Goal: Entertainment & Leisure: Browse casually

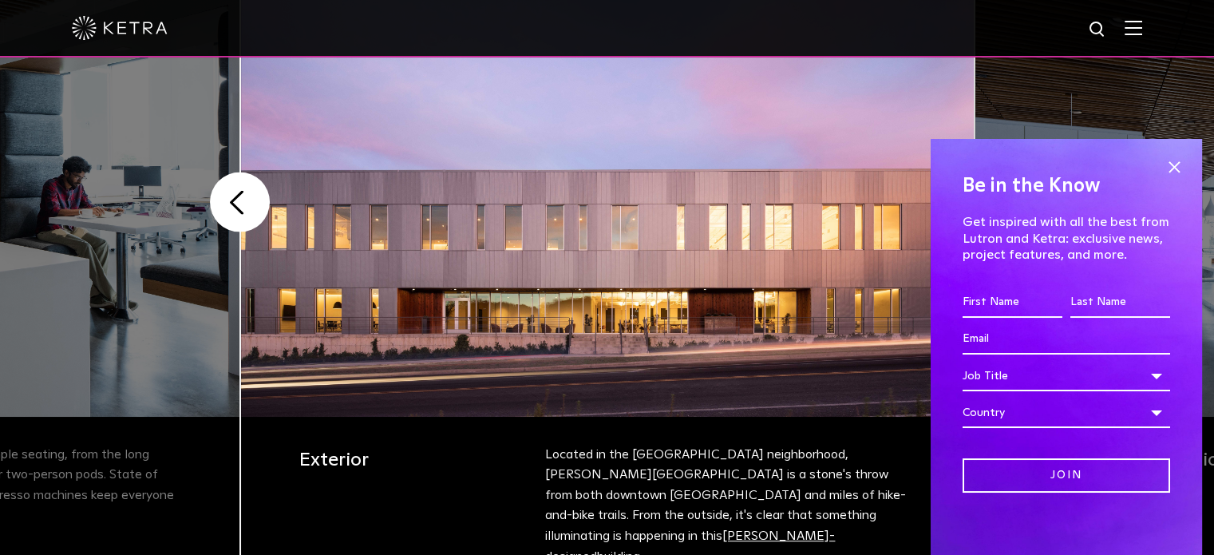
scroll to position [639, 0]
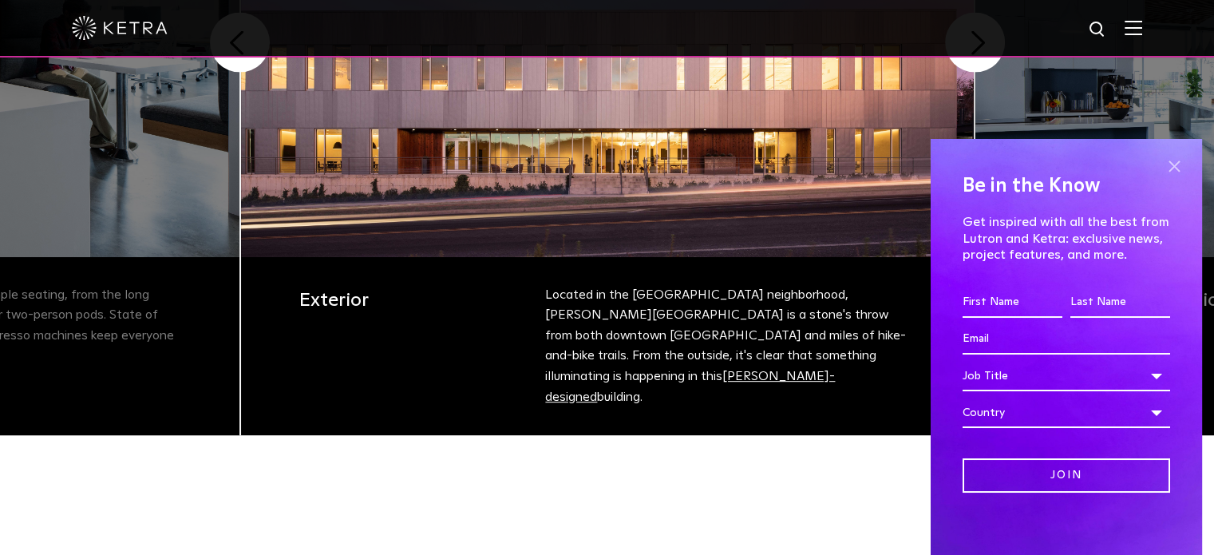
click at [1162, 164] on span at bounding box center [1174, 167] width 24 height 24
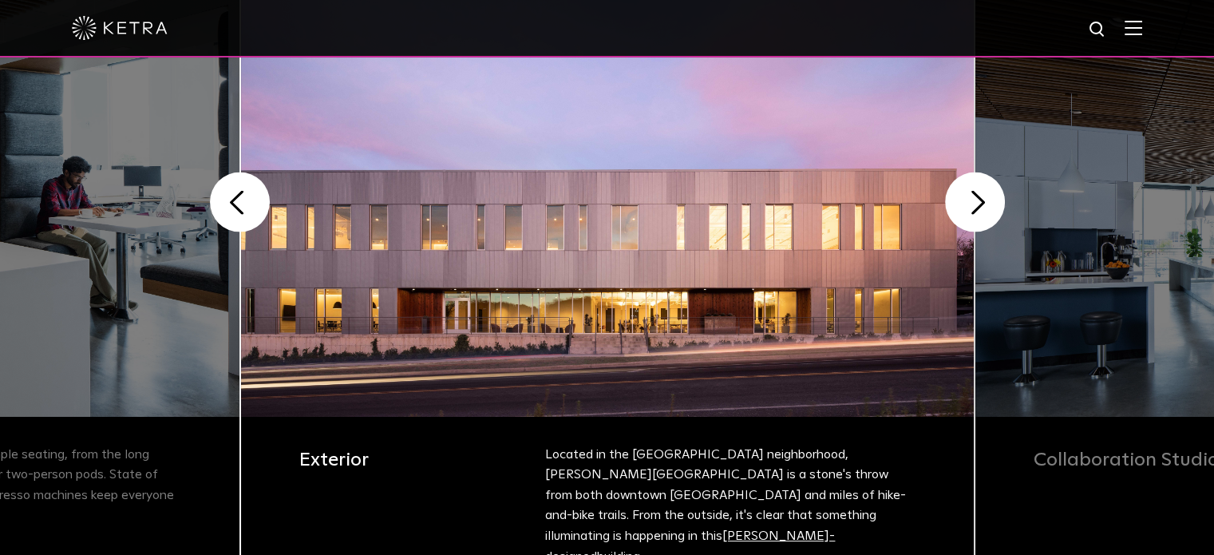
scroll to position [399, 0]
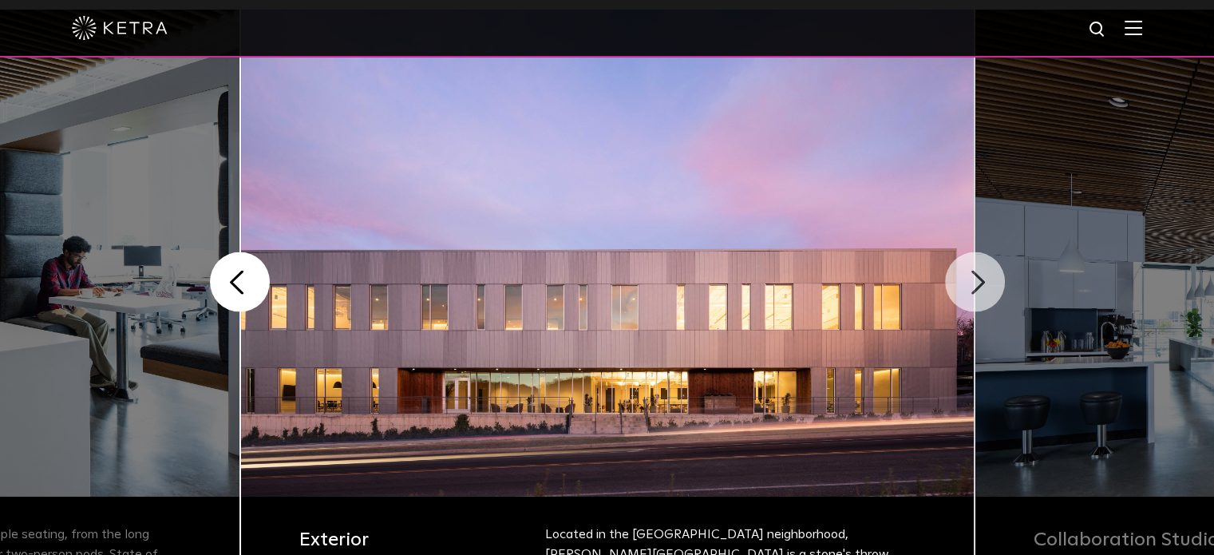
click at [980, 277] on button "Next" at bounding box center [975, 282] width 60 height 60
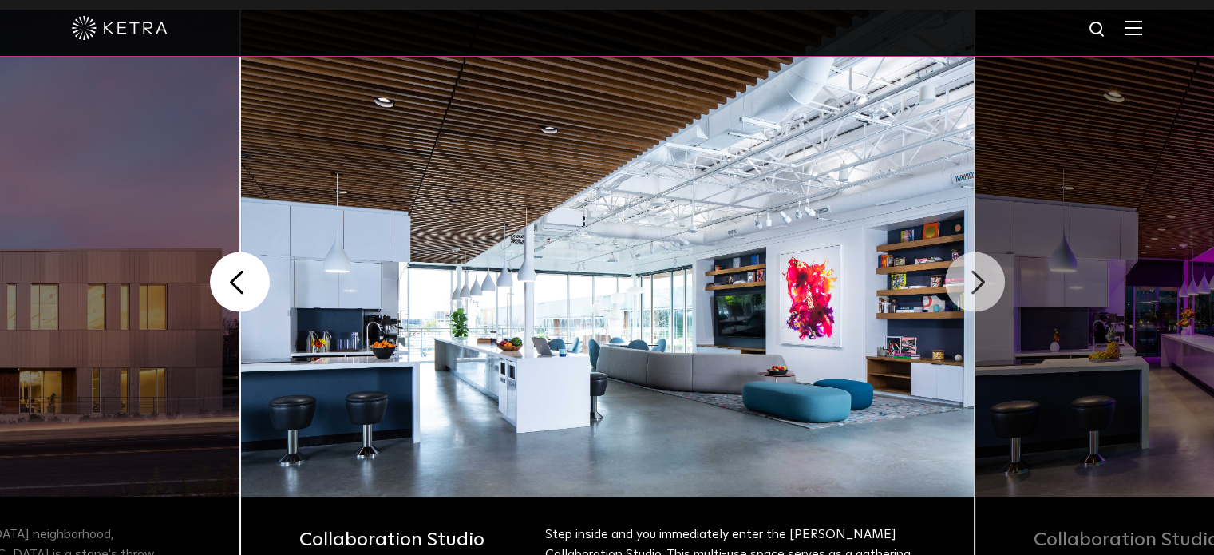
click at [976, 279] on button "Next" at bounding box center [975, 282] width 60 height 60
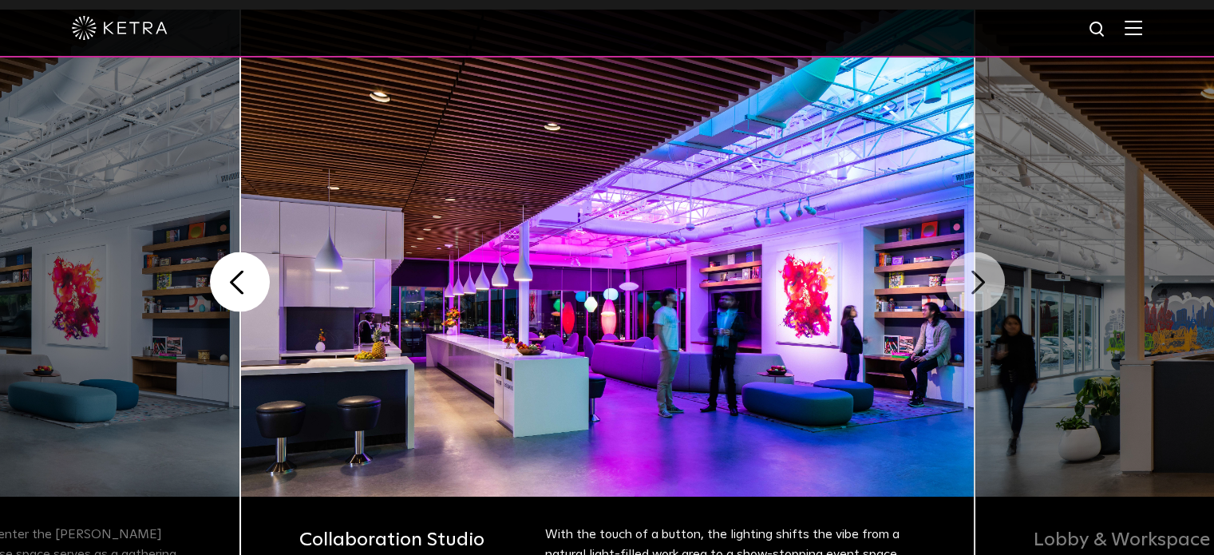
click at [976, 279] on button "Next" at bounding box center [975, 282] width 60 height 60
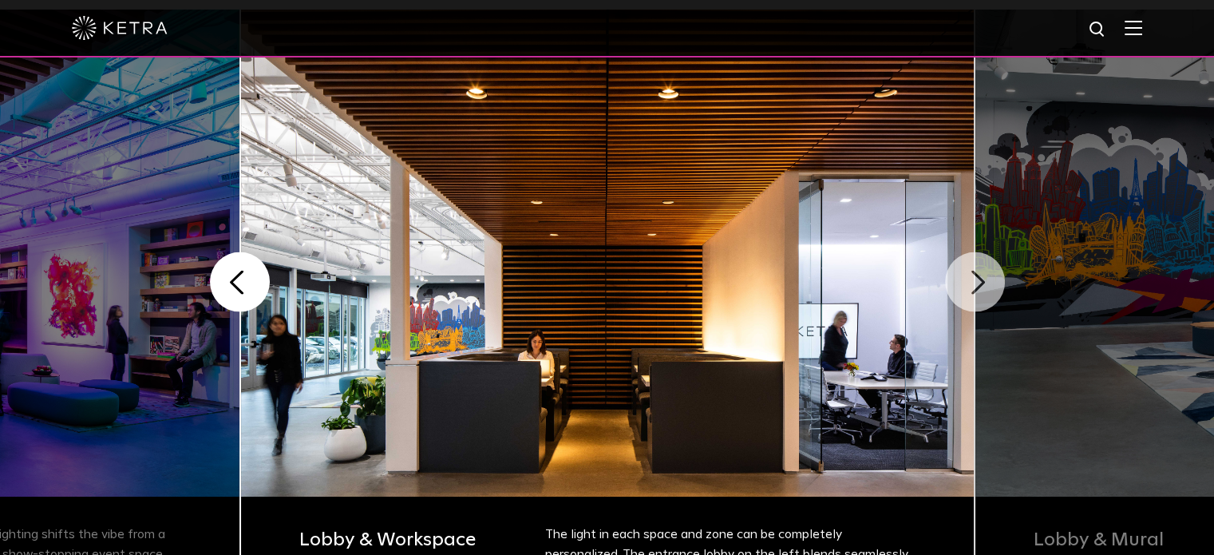
click at [976, 279] on button "Next" at bounding box center [975, 282] width 60 height 60
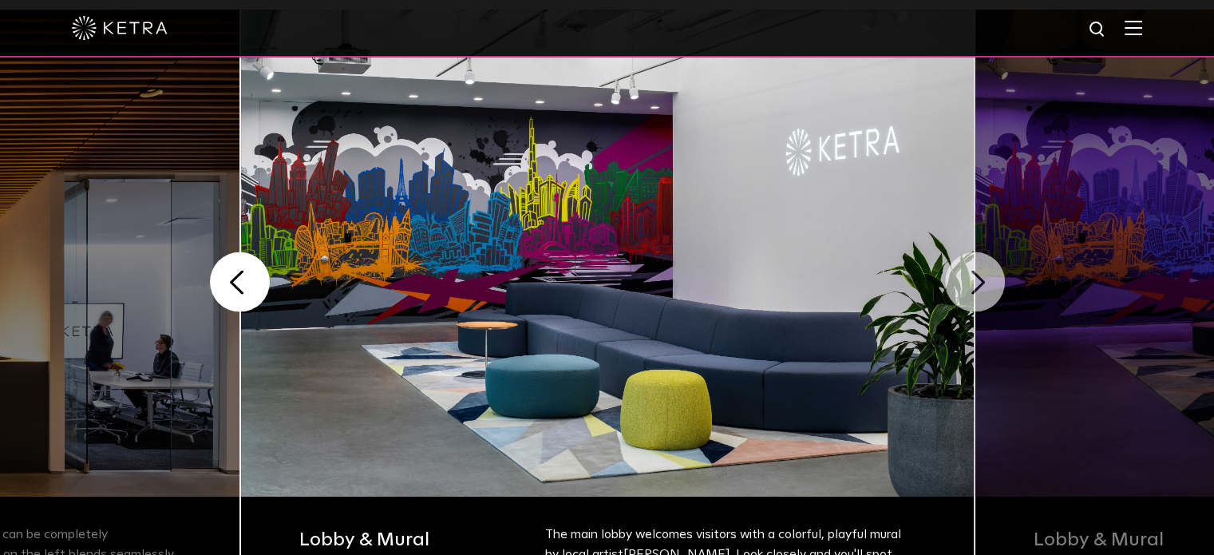
click at [976, 279] on button "Next" at bounding box center [975, 282] width 60 height 60
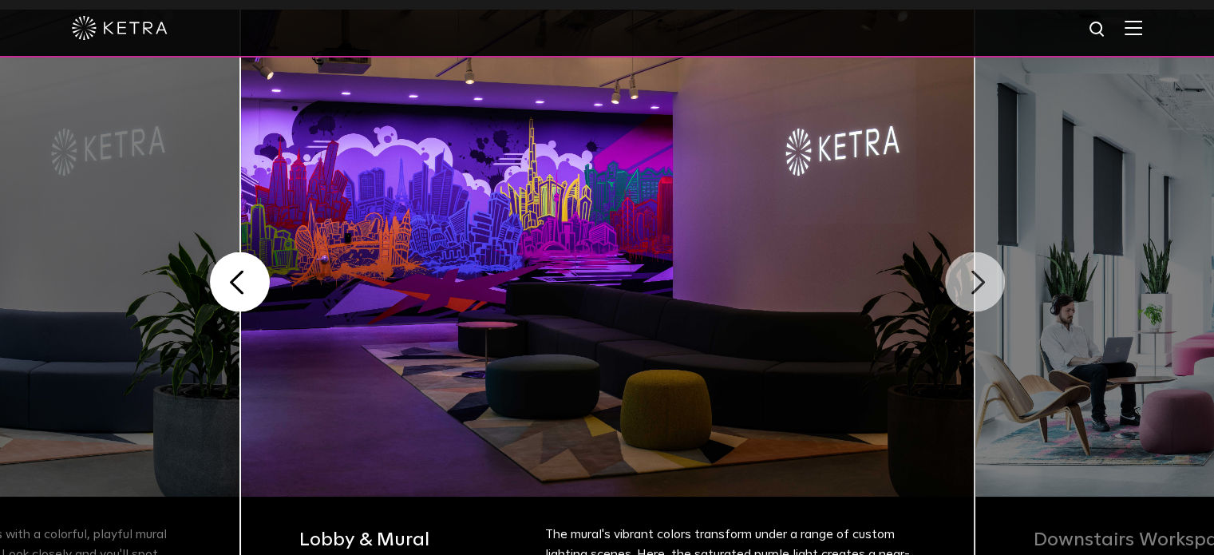
click at [976, 279] on button "Next" at bounding box center [975, 282] width 60 height 60
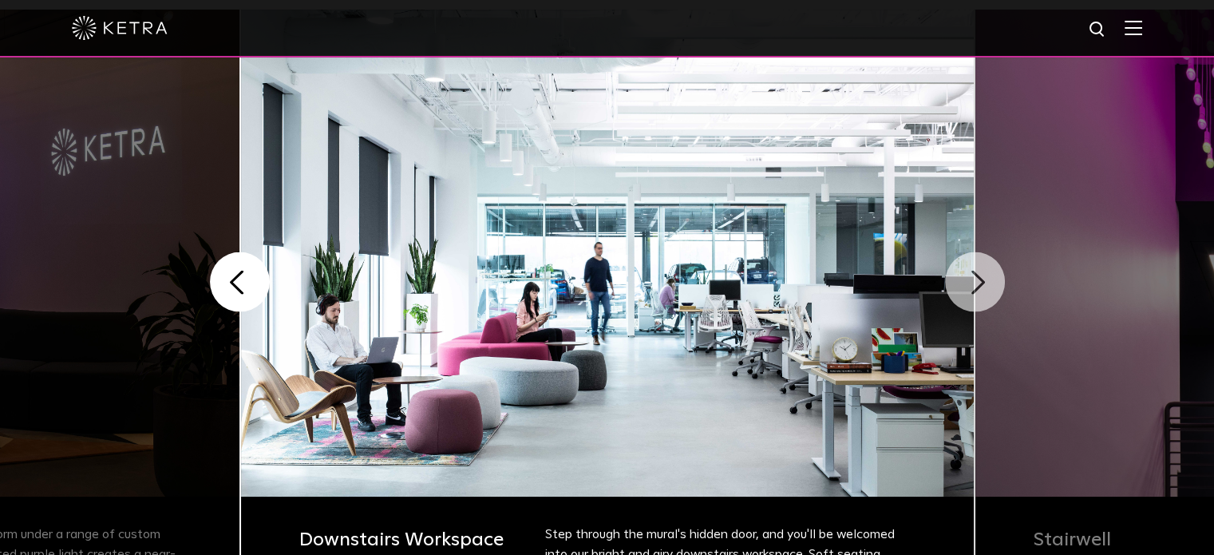
click at [976, 279] on button "Next" at bounding box center [975, 282] width 60 height 60
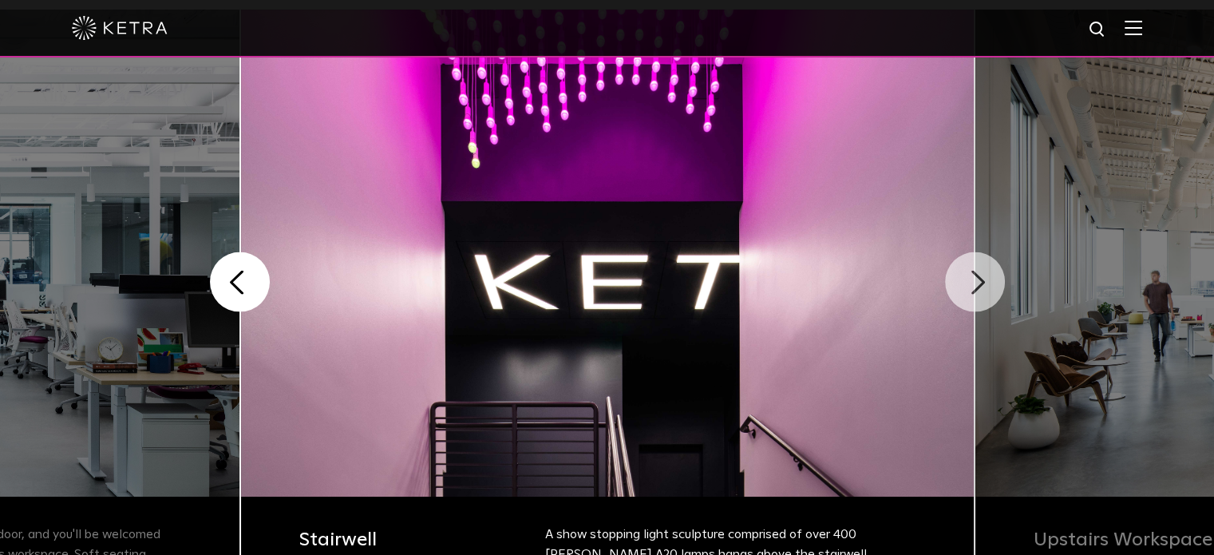
click at [976, 279] on button "Next" at bounding box center [975, 282] width 60 height 60
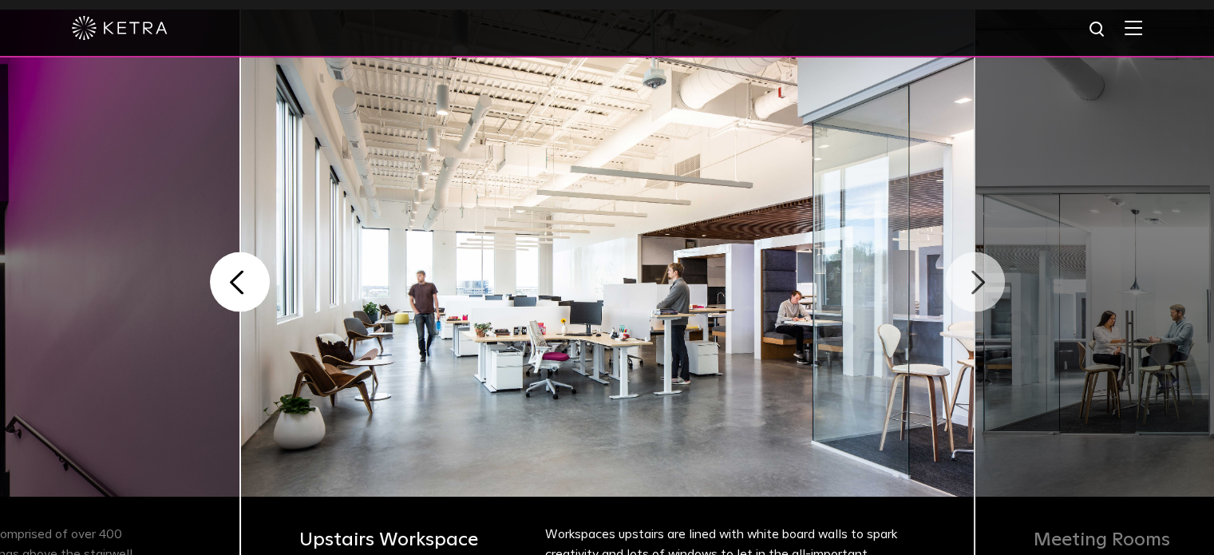
click at [976, 279] on button "Next" at bounding box center [975, 282] width 60 height 60
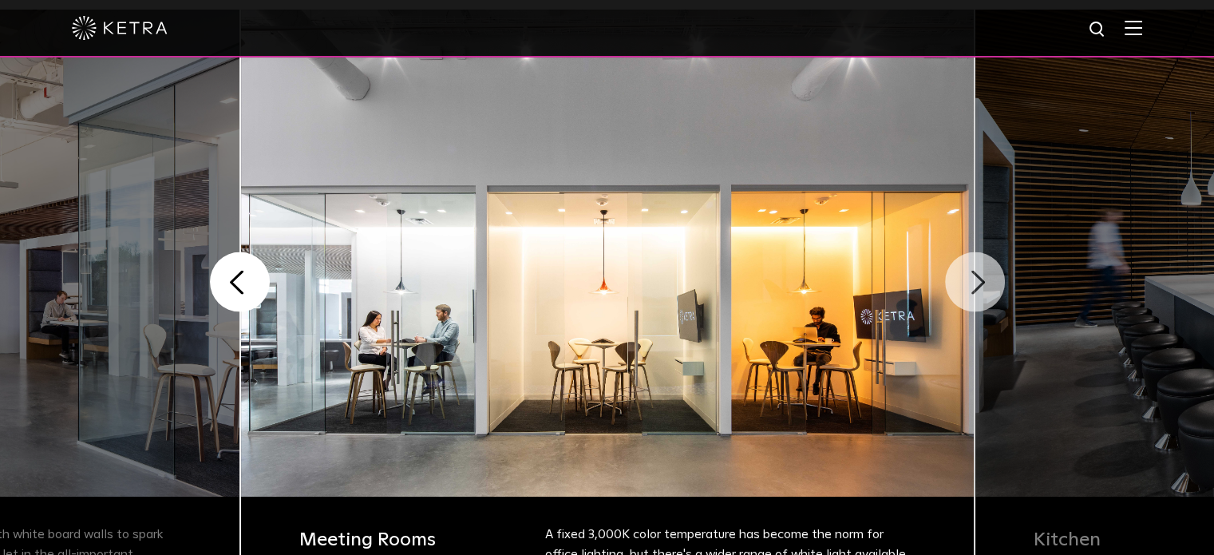
click at [976, 279] on button "Next" at bounding box center [975, 282] width 60 height 60
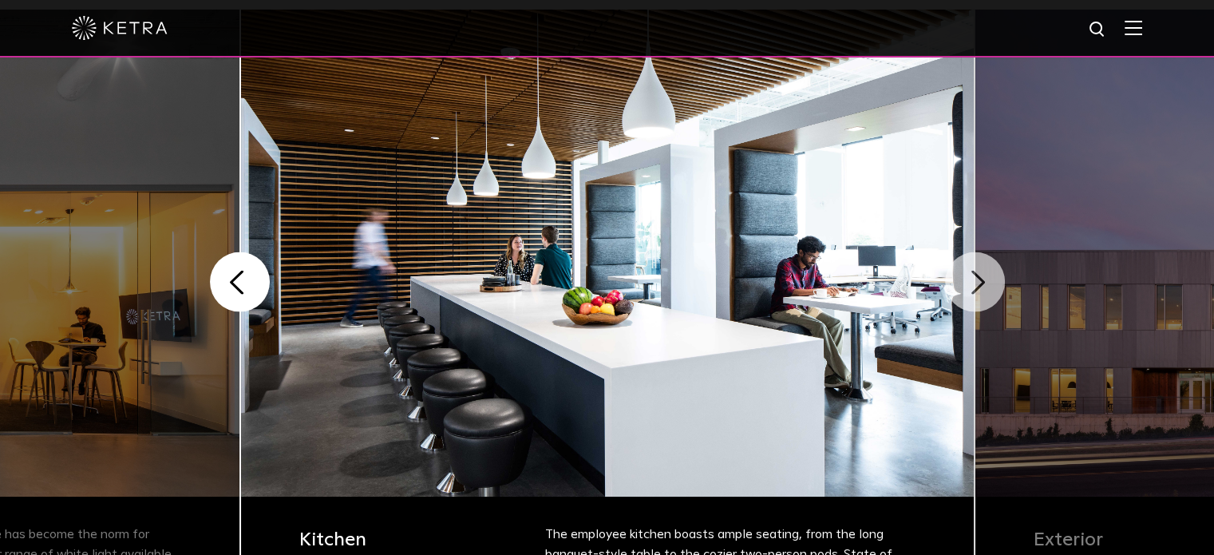
click at [976, 279] on button "Next" at bounding box center [975, 282] width 60 height 60
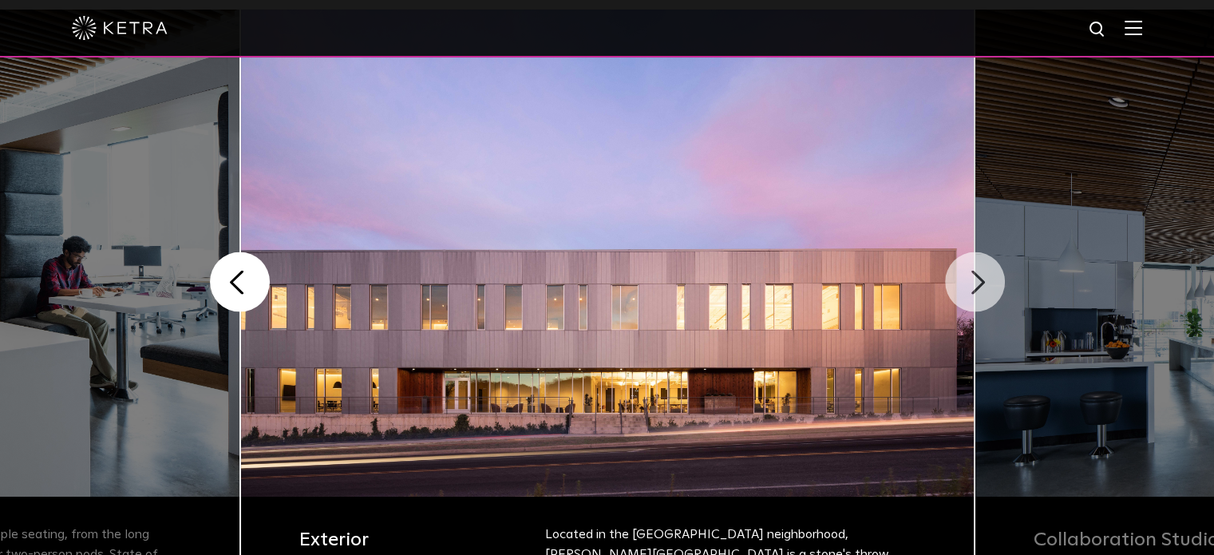
click at [976, 279] on button "Next" at bounding box center [975, 282] width 60 height 60
